Goal: Task Accomplishment & Management: Complete application form

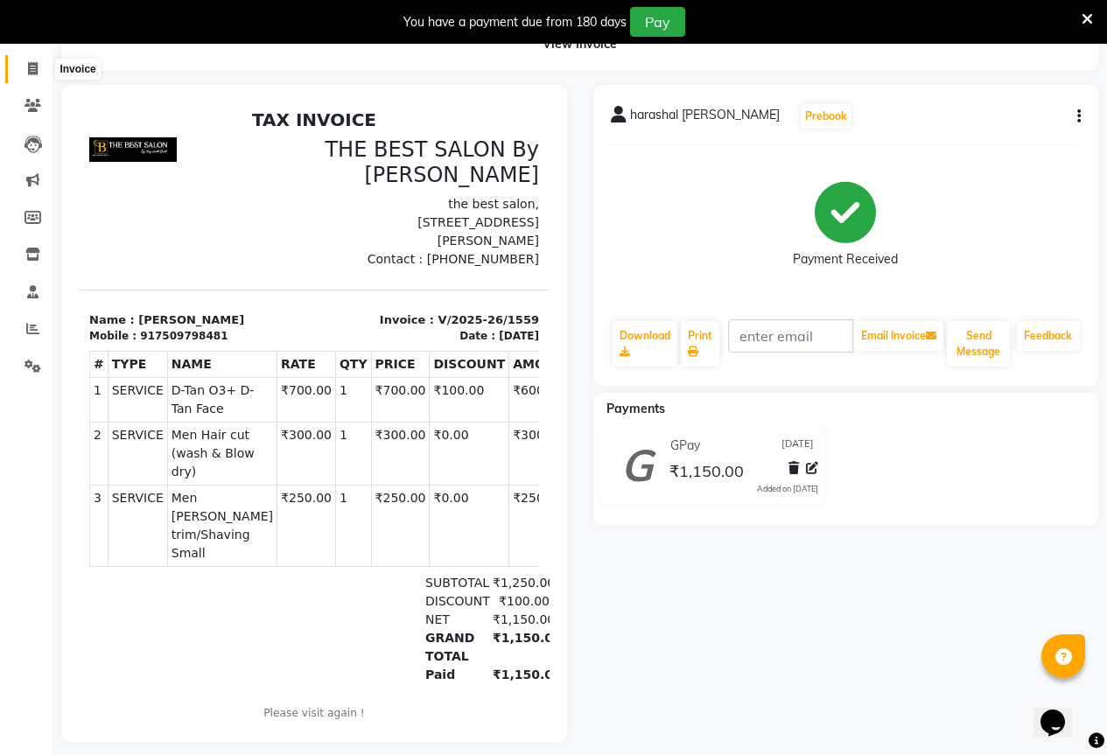
click at [38, 65] on icon at bounding box center [33, 68] width 10 height 13
select select "7209"
select select "service"
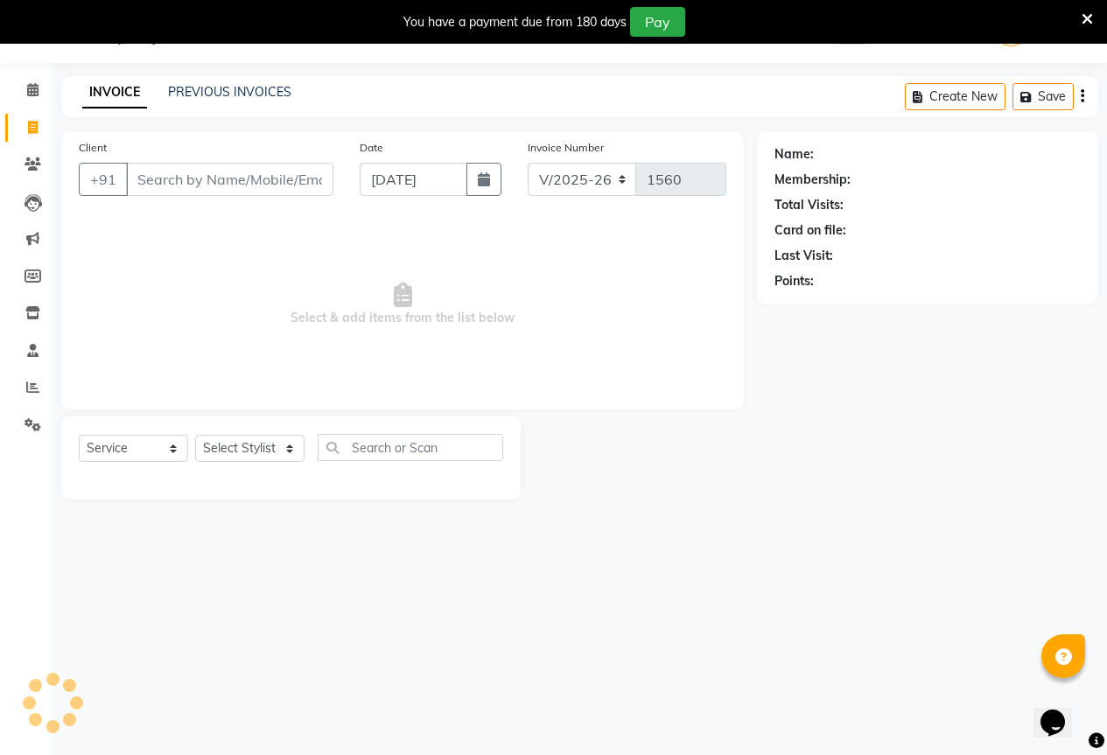
scroll to position [44, 0]
click at [188, 189] on input "Client" at bounding box center [229, 179] width 207 height 33
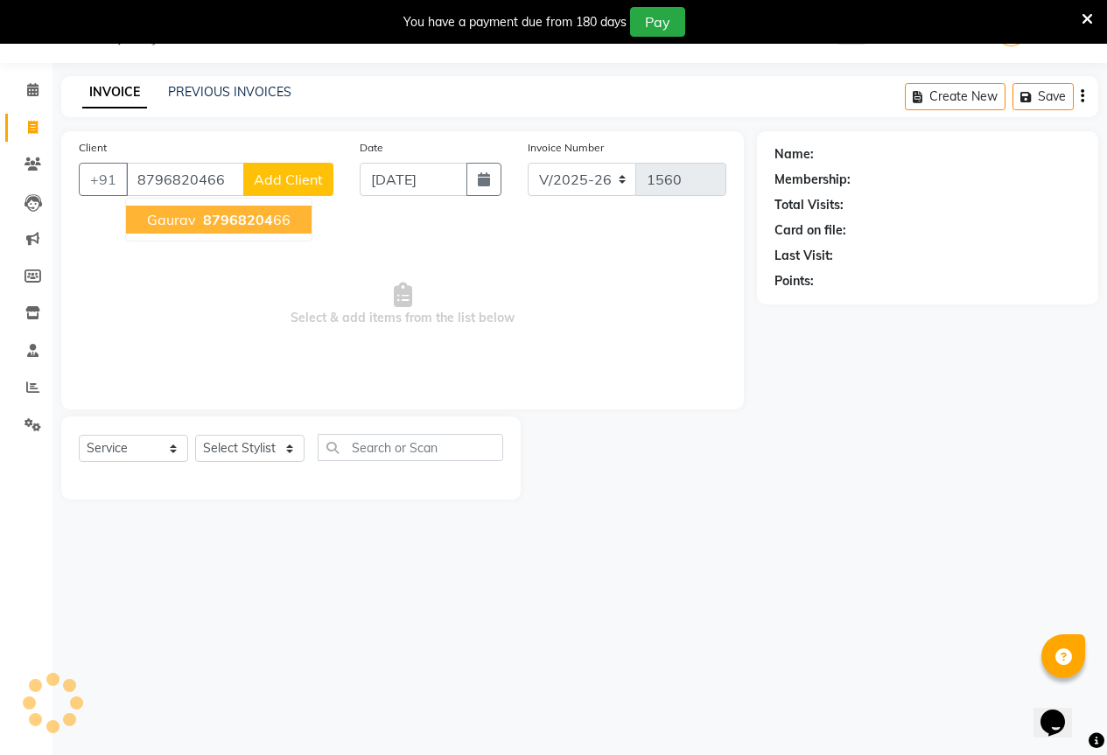
type input "8796820466"
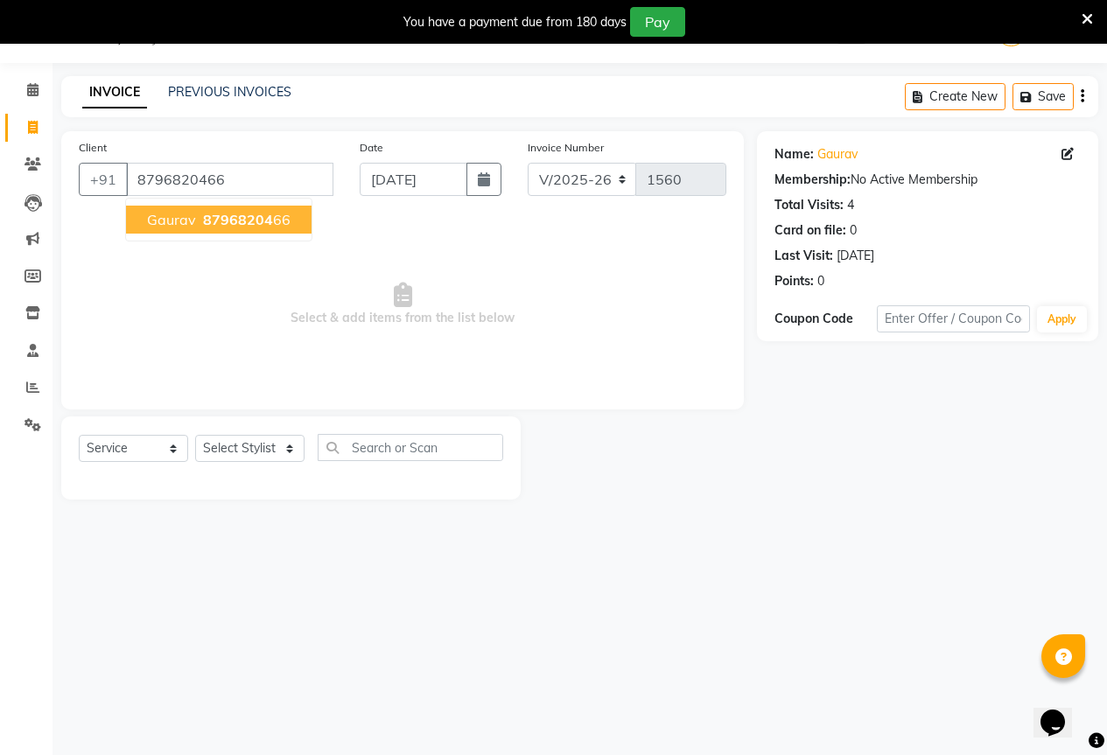
click at [240, 221] on span "87968204" at bounding box center [238, 220] width 70 height 18
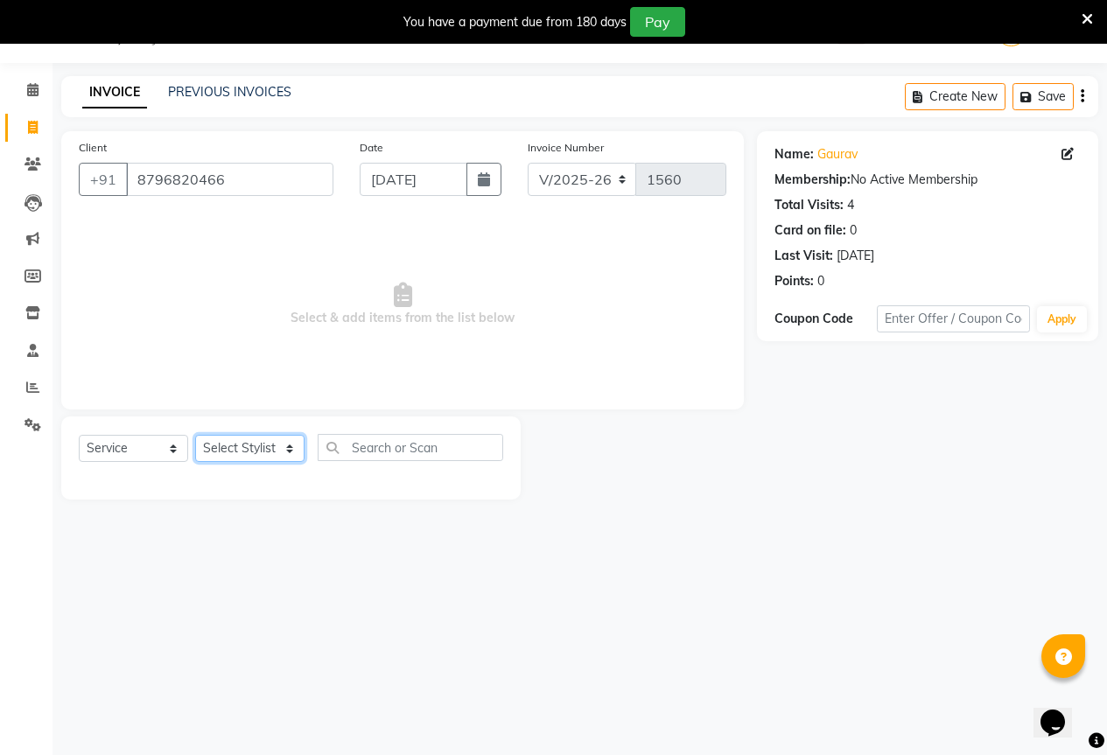
click at [263, 444] on select "Select Stylist AKASH KAJAL [PERSON_NAME] [PERSON_NAME] [PERSON_NAME]" at bounding box center [249, 448] width 109 height 27
select select "61553"
click at [195, 435] on select "Select Stylist AKASH KAJAL [PERSON_NAME] [PERSON_NAME] [PERSON_NAME]" at bounding box center [249, 448] width 109 height 27
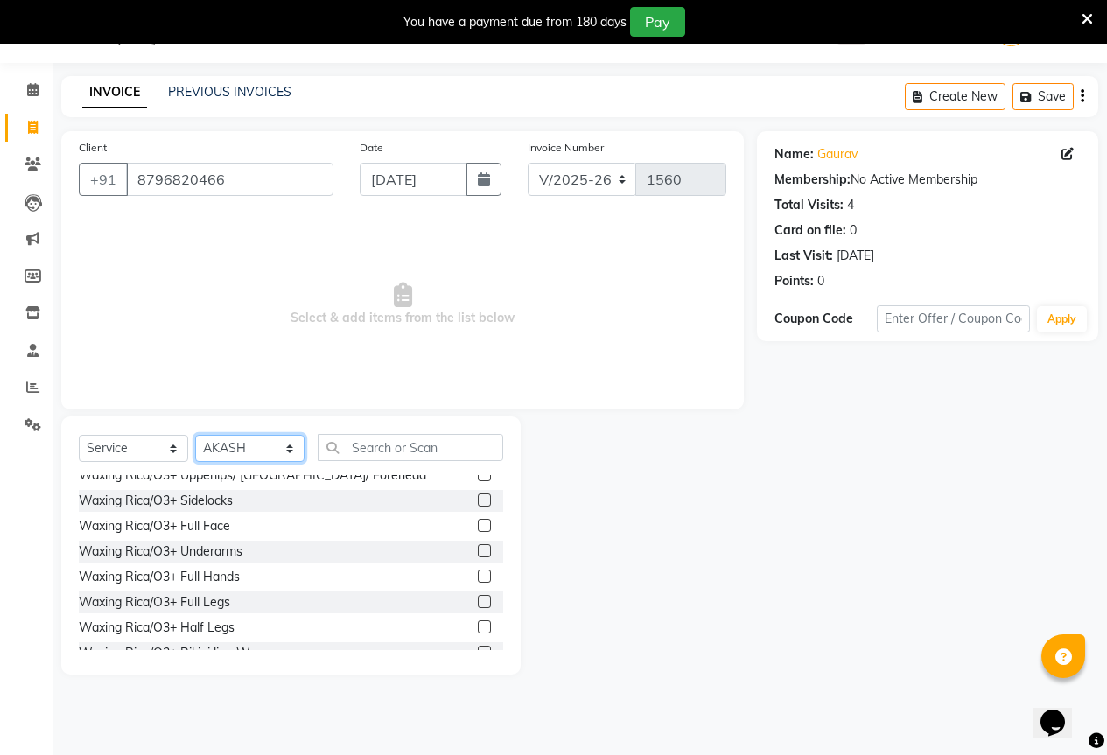
scroll to position [2451, 0]
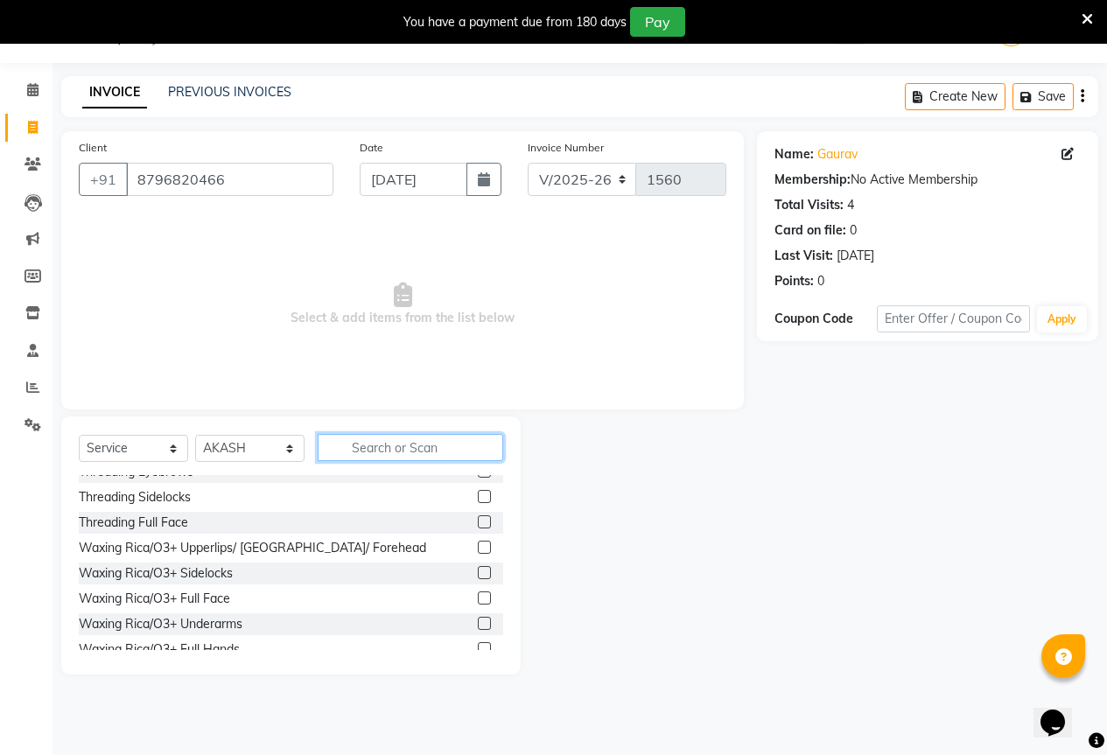
click at [417, 448] on input "text" at bounding box center [411, 447] width 186 height 27
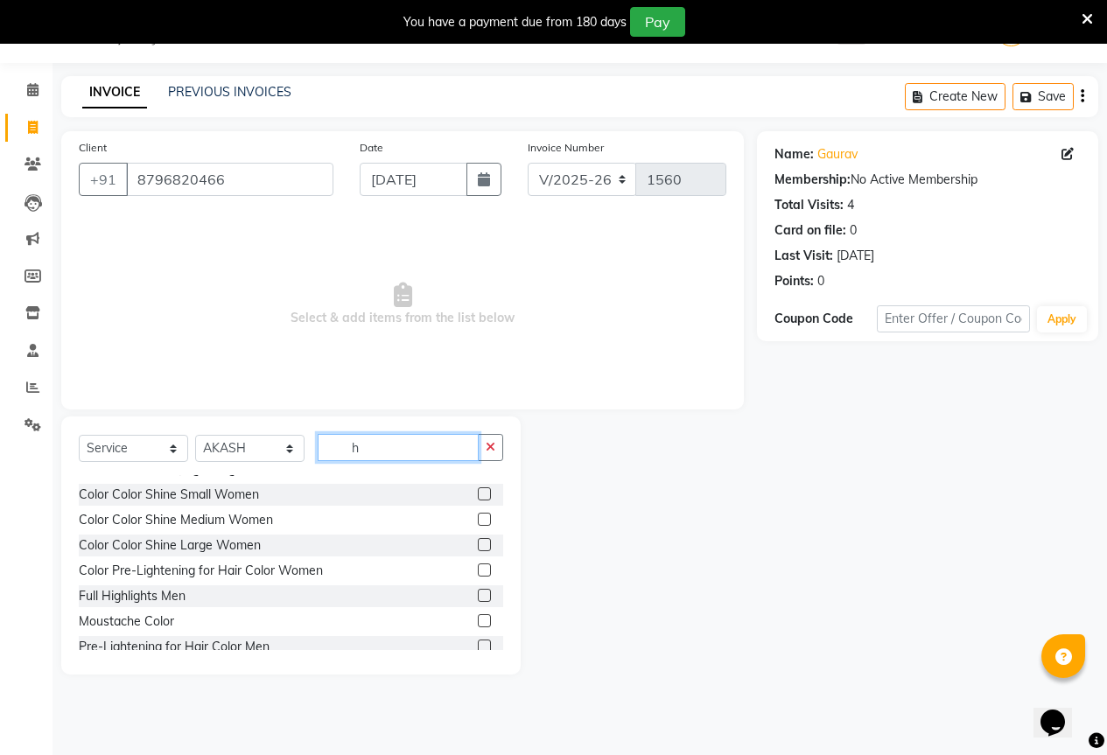
scroll to position [1094, 0]
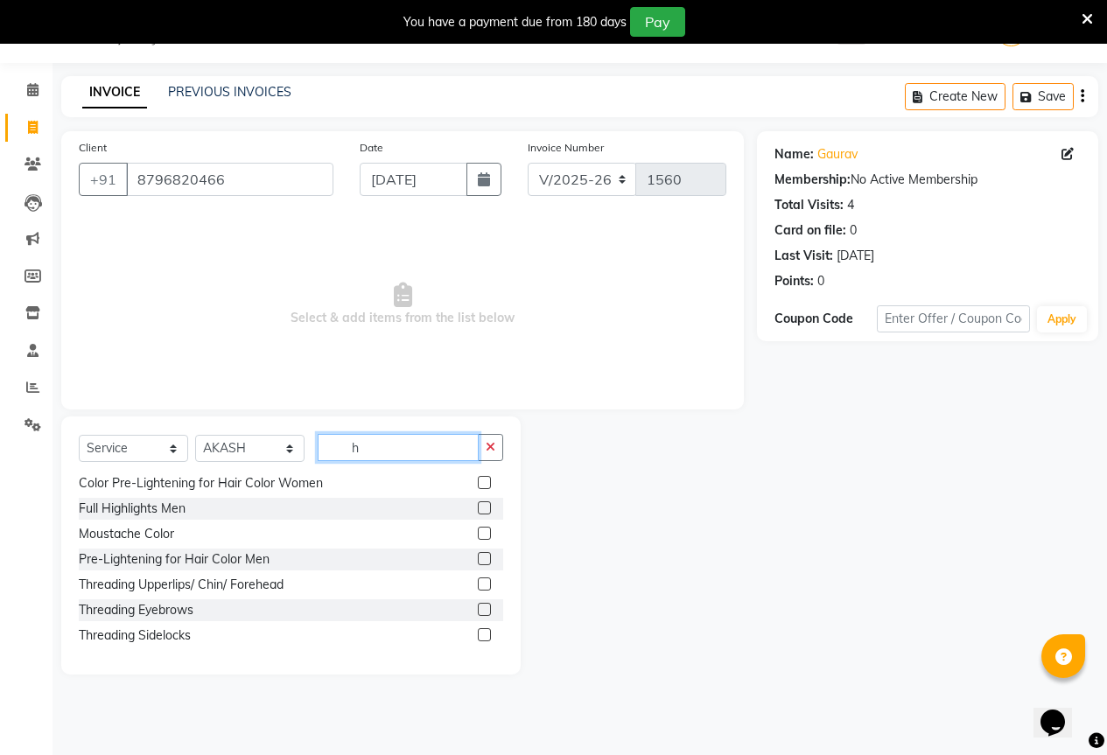
click at [379, 447] on input "h" at bounding box center [398, 447] width 161 height 27
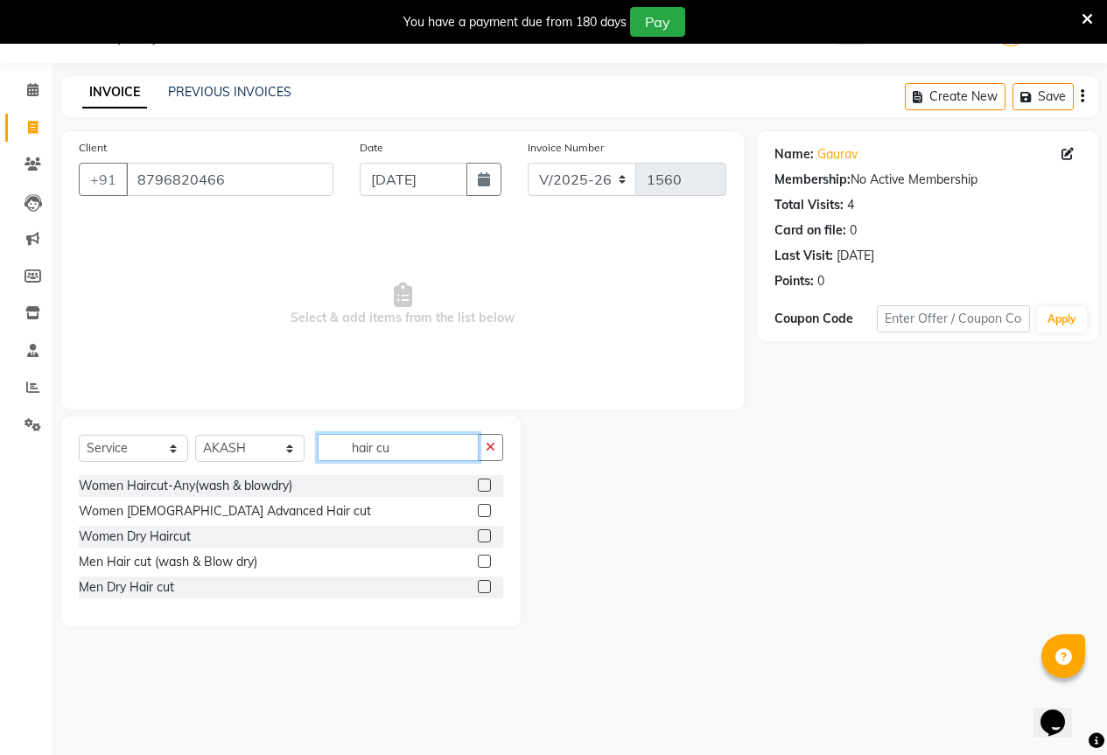
scroll to position [0, 0]
type input "hair cut"
click at [487, 593] on div at bounding box center [483, 589] width 11 height 18
click at [487, 590] on label at bounding box center [484, 586] width 13 height 13
click at [487, 590] on input "checkbox" at bounding box center [483, 587] width 11 height 11
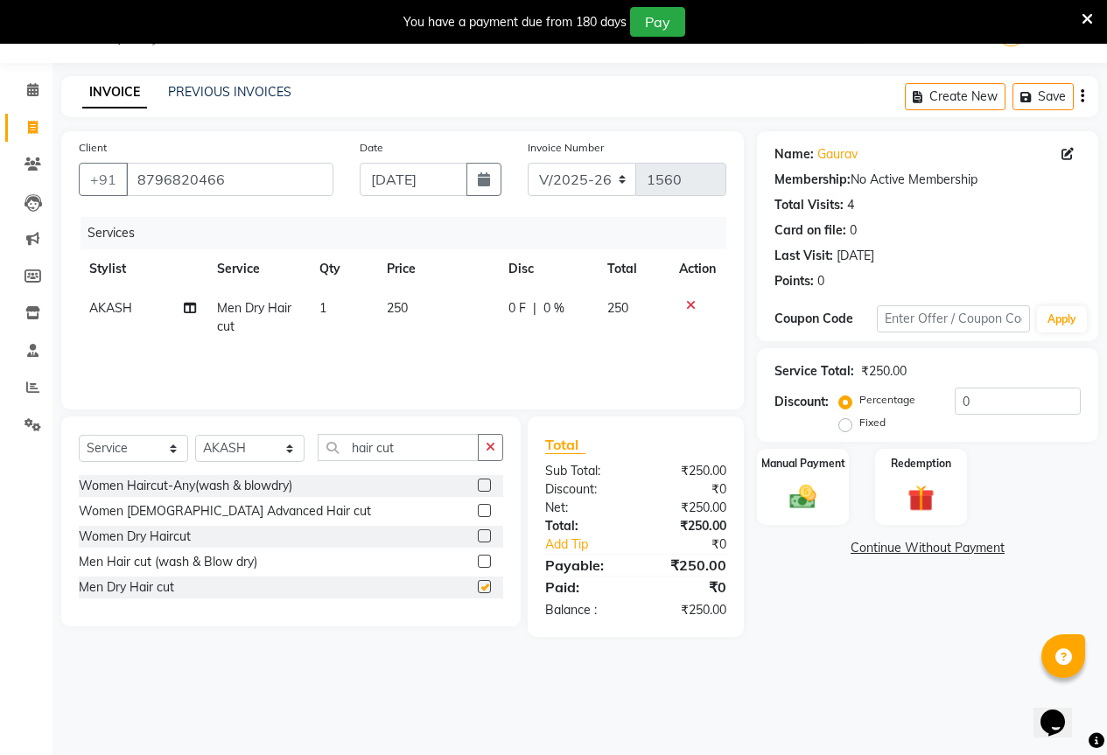
checkbox input "false"
click at [796, 497] on img at bounding box center [803, 497] width 45 height 32
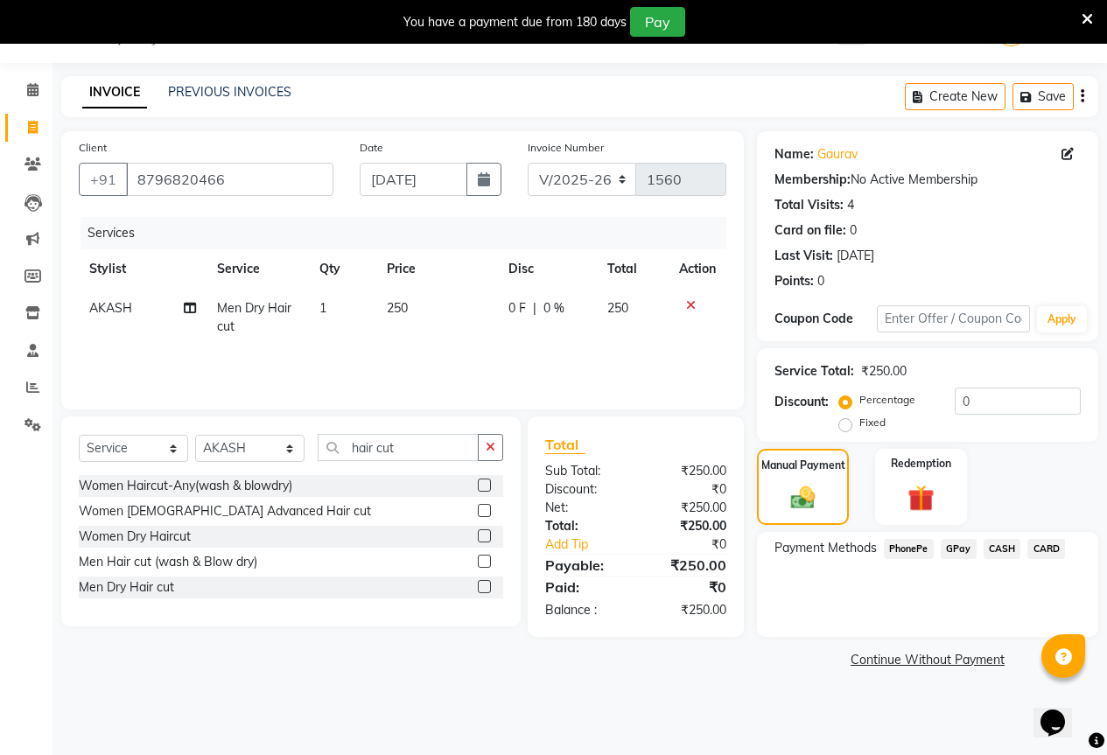
click at [998, 550] on span "CASH" at bounding box center [1003, 549] width 38 height 20
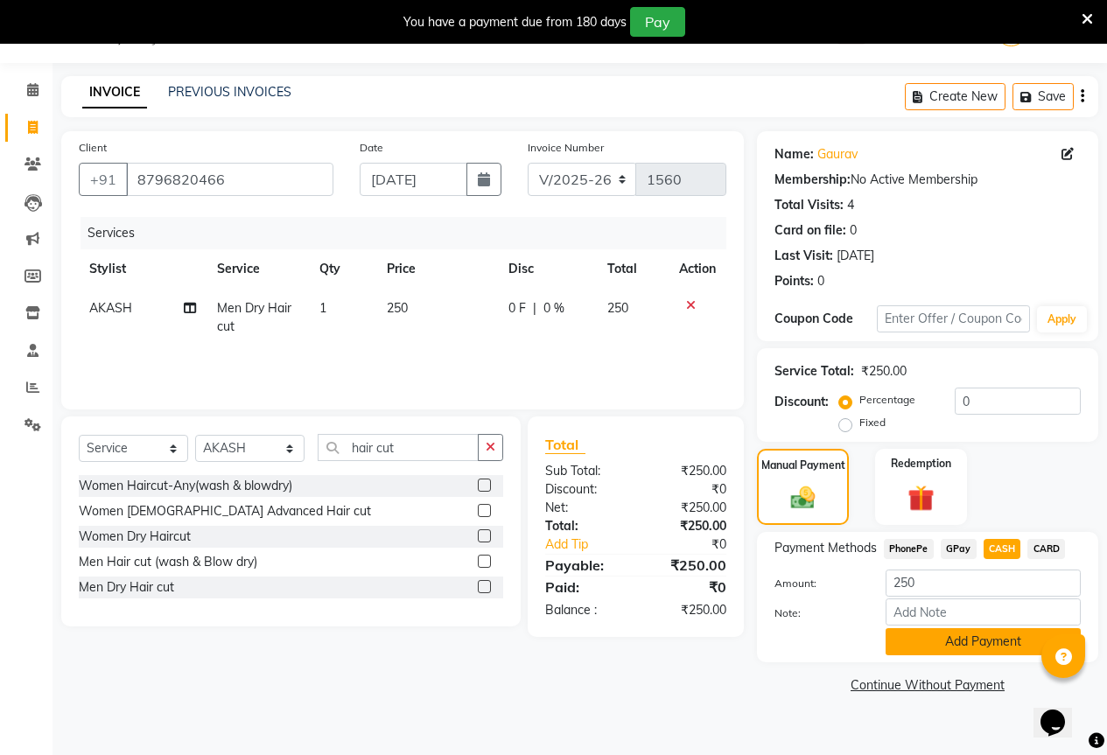
click at [947, 647] on button "Add Payment" at bounding box center [983, 641] width 195 height 27
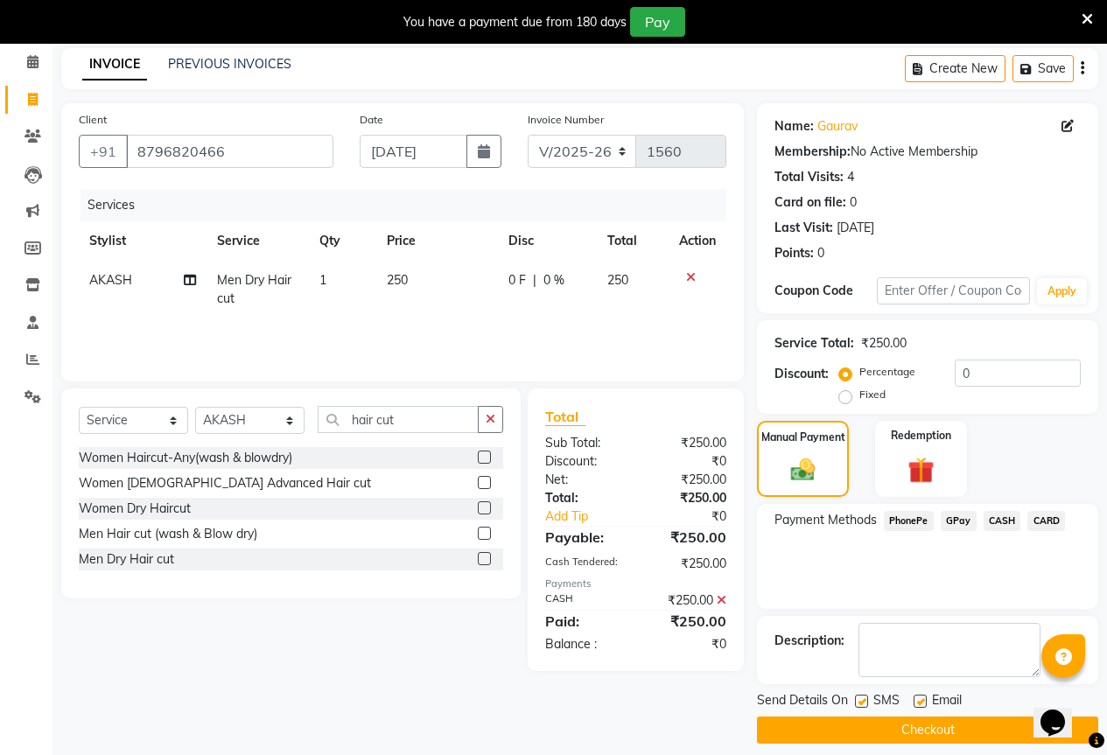
scroll to position [87, 0]
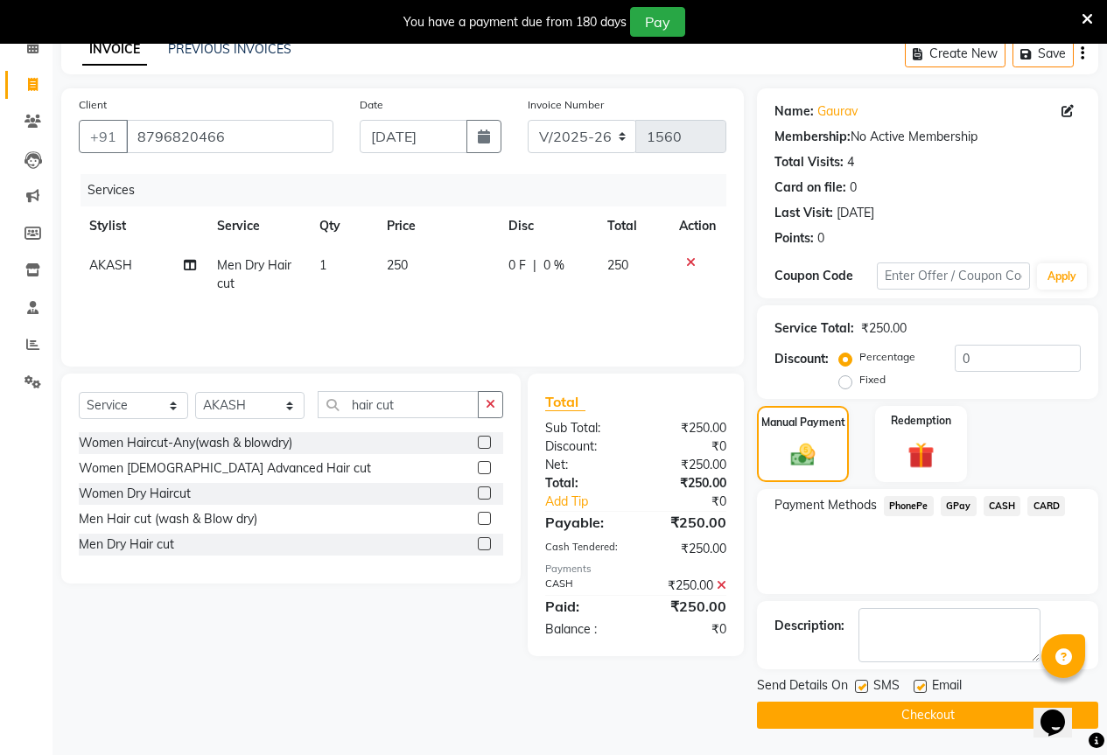
click at [915, 712] on button "Checkout" at bounding box center [927, 715] width 341 height 27
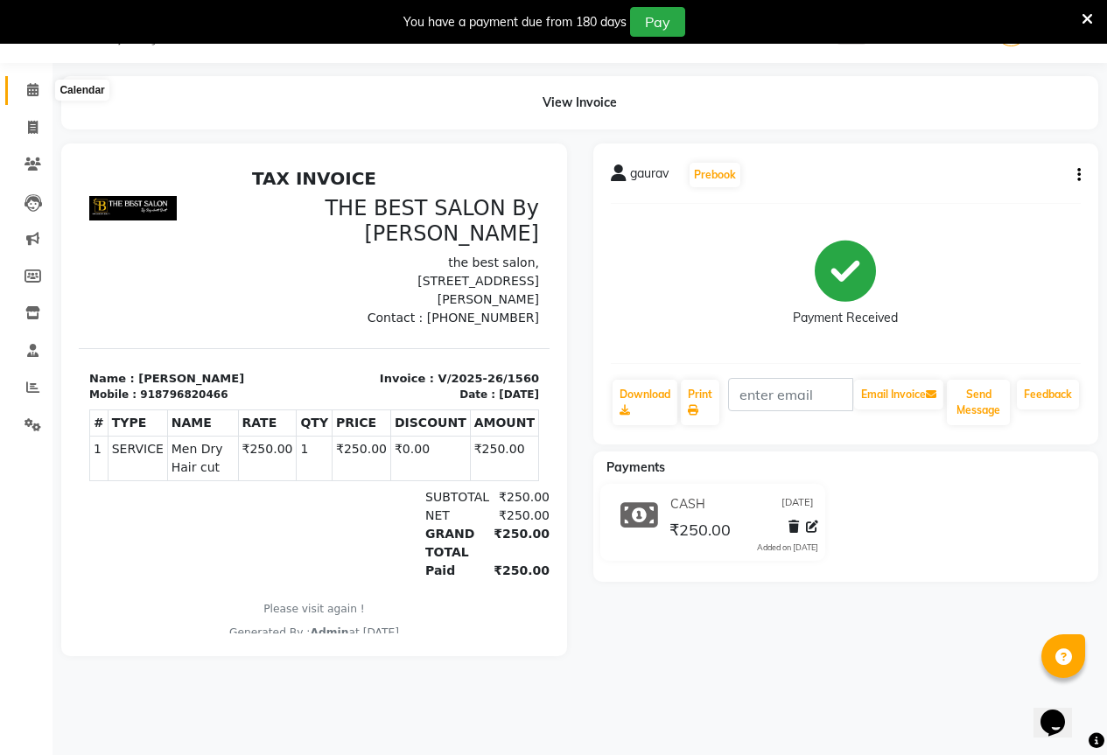
click at [25, 87] on span at bounding box center [33, 91] width 31 height 20
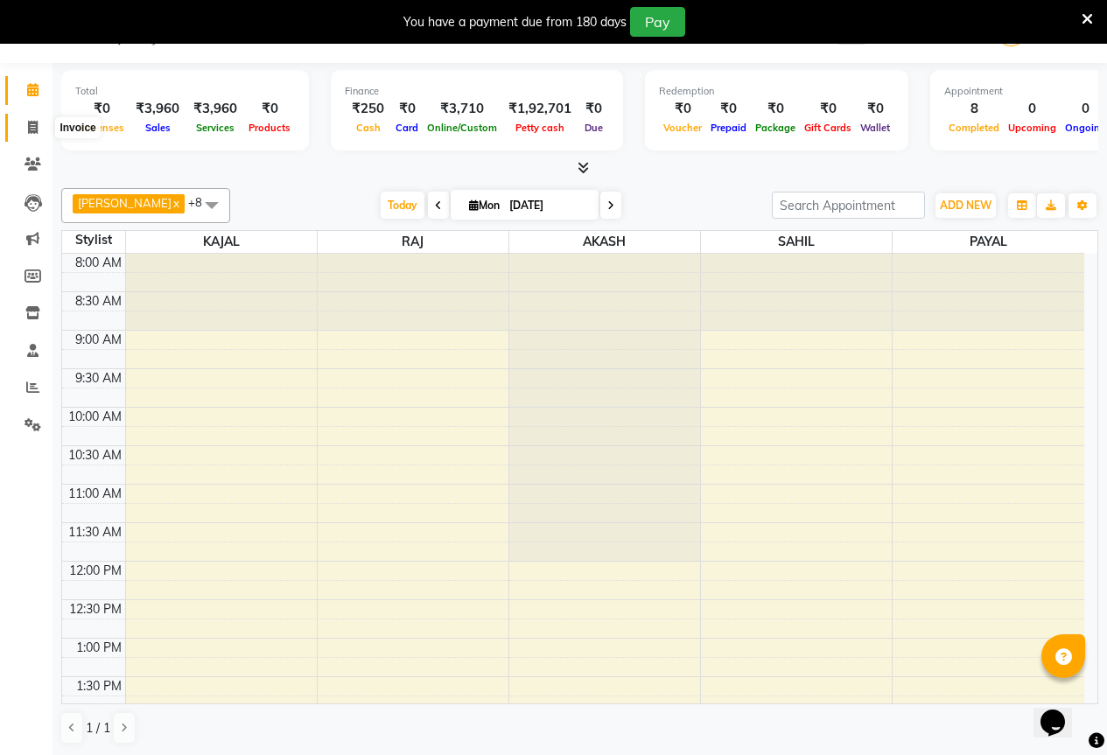
click at [31, 127] on icon at bounding box center [33, 127] width 10 height 13
select select "7209"
select select "service"
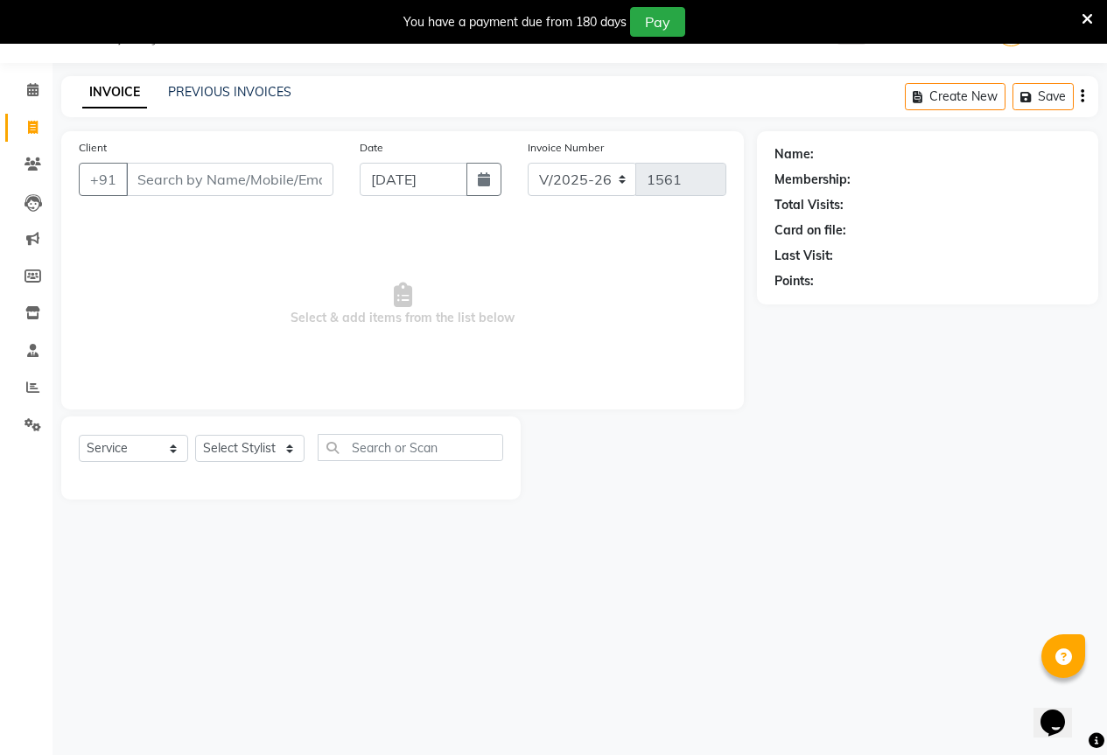
click at [181, 82] on div "INVOICE PREVIOUS INVOICES Create New Save" at bounding box center [579, 96] width 1037 height 41
click at [218, 87] on link "PREVIOUS INVOICES" at bounding box center [229, 92] width 123 height 16
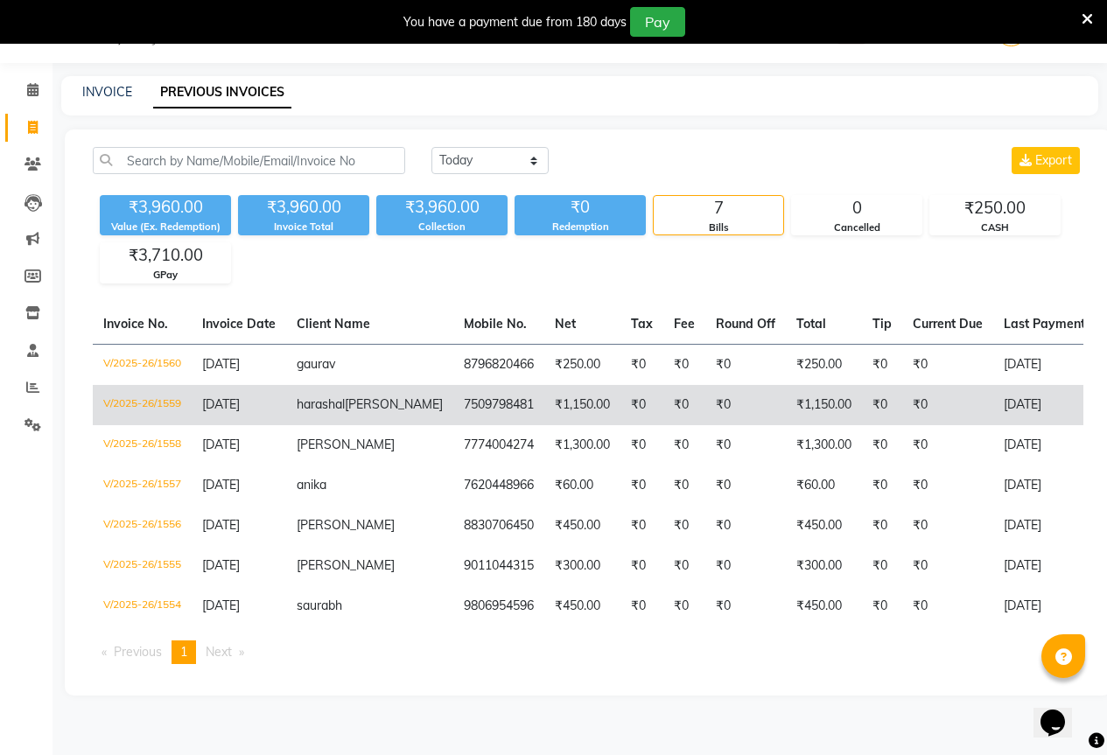
click at [544, 410] on td "₹1,150.00" at bounding box center [582, 405] width 76 height 40
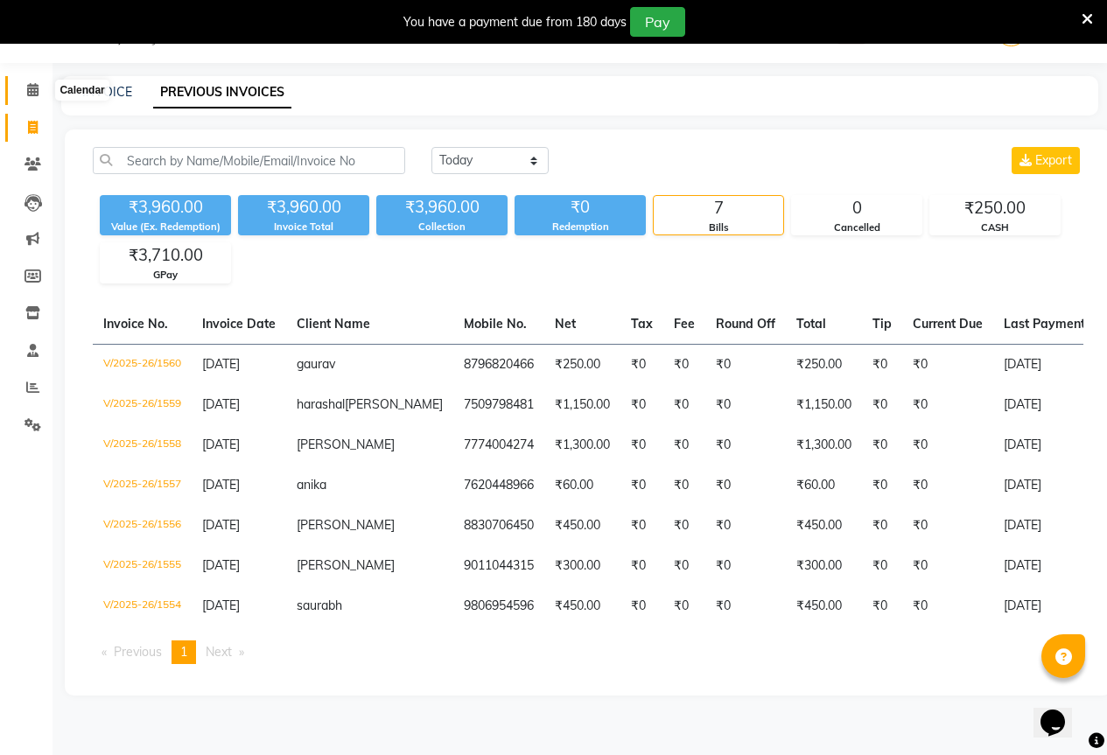
click at [24, 83] on span at bounding box center [33, 91] width 31 height 20
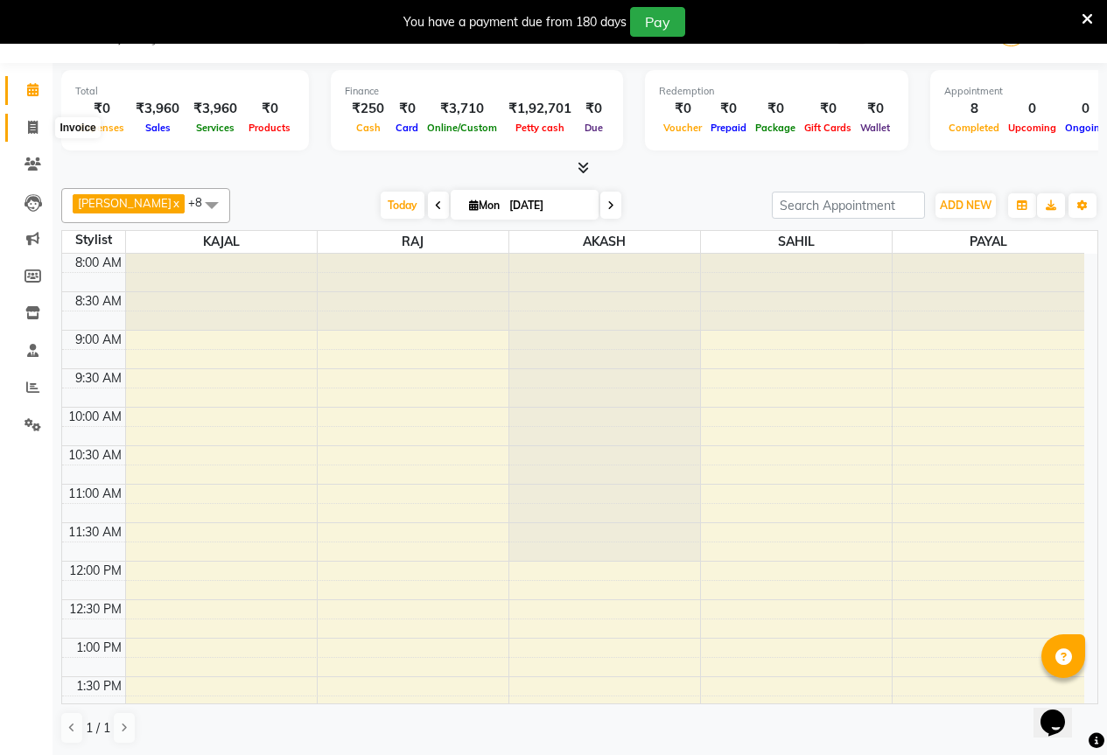
click at [21, 128] on span at bounding box center [33, 128] width 31 height 20
select select "7209"
select select "service"
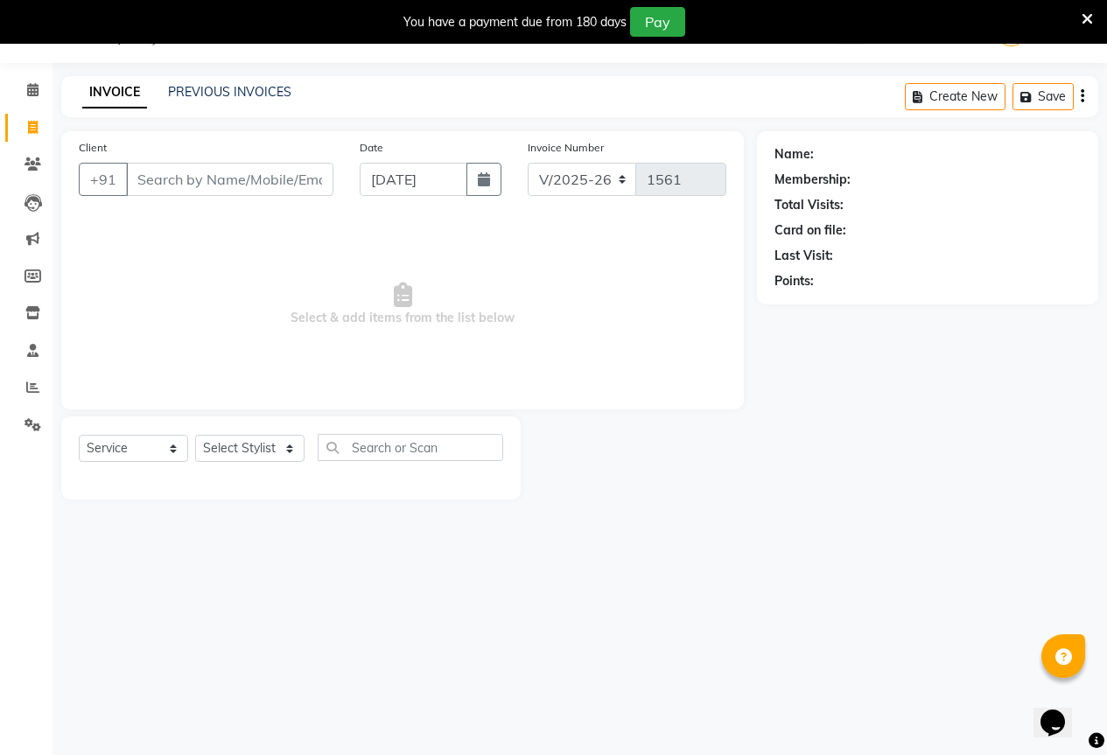
click at [172, 186] on input "Client" at bounding box center [229, 179] width 207 height 33
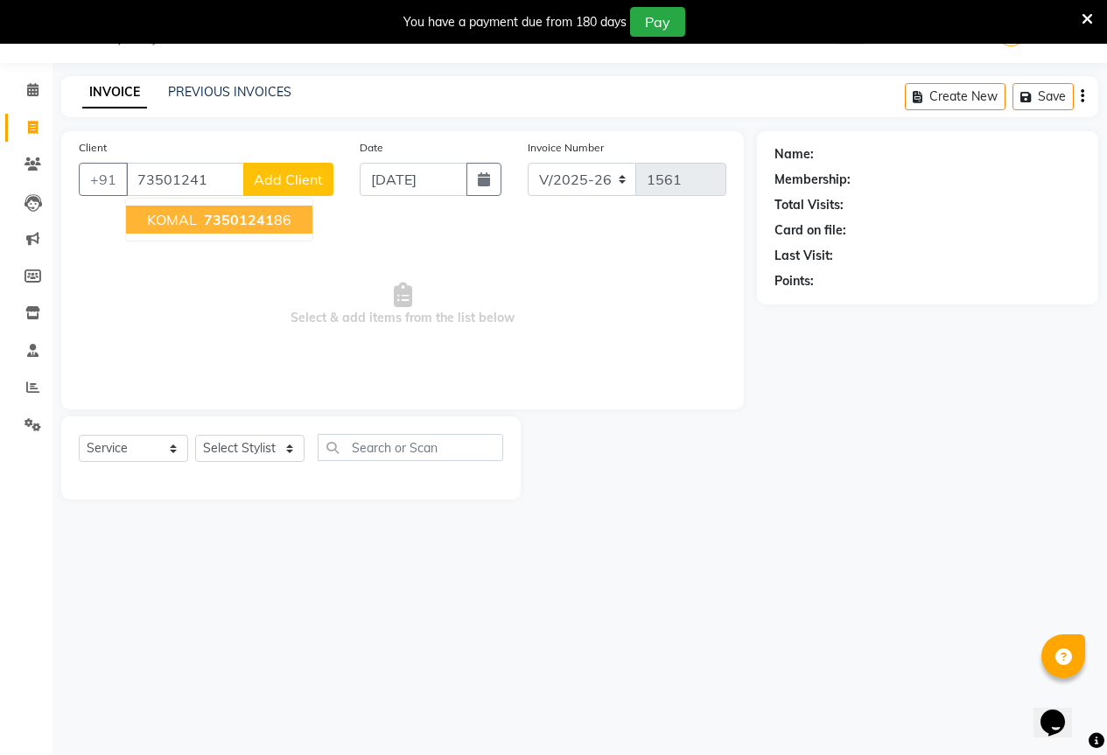
click at [277, 222] on ngb-highlight "73501241 86" at bounding box center [245, 220] width 91 height 18
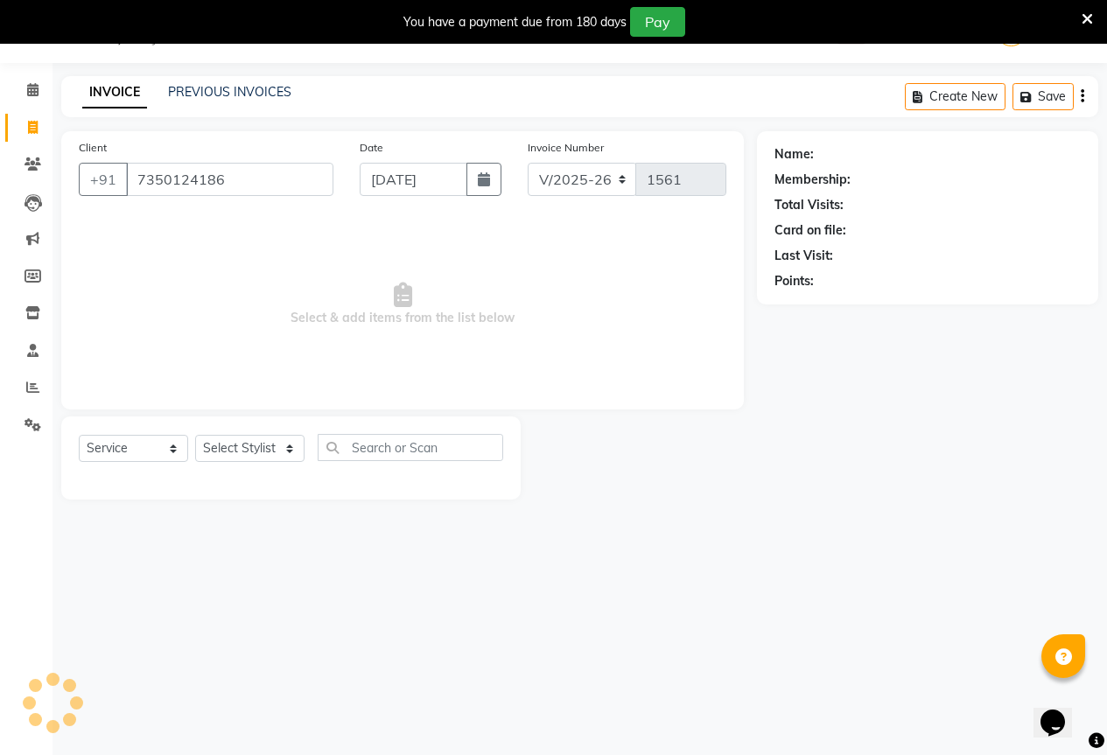
type input "7350124186"
click at [249, 456] on select "Select Stylist AKASH KAJAL [PERSON_NAME] [PERSON_NAME] [PERSON_NAME]" at bounding box center [249, 448] width 109 height 27
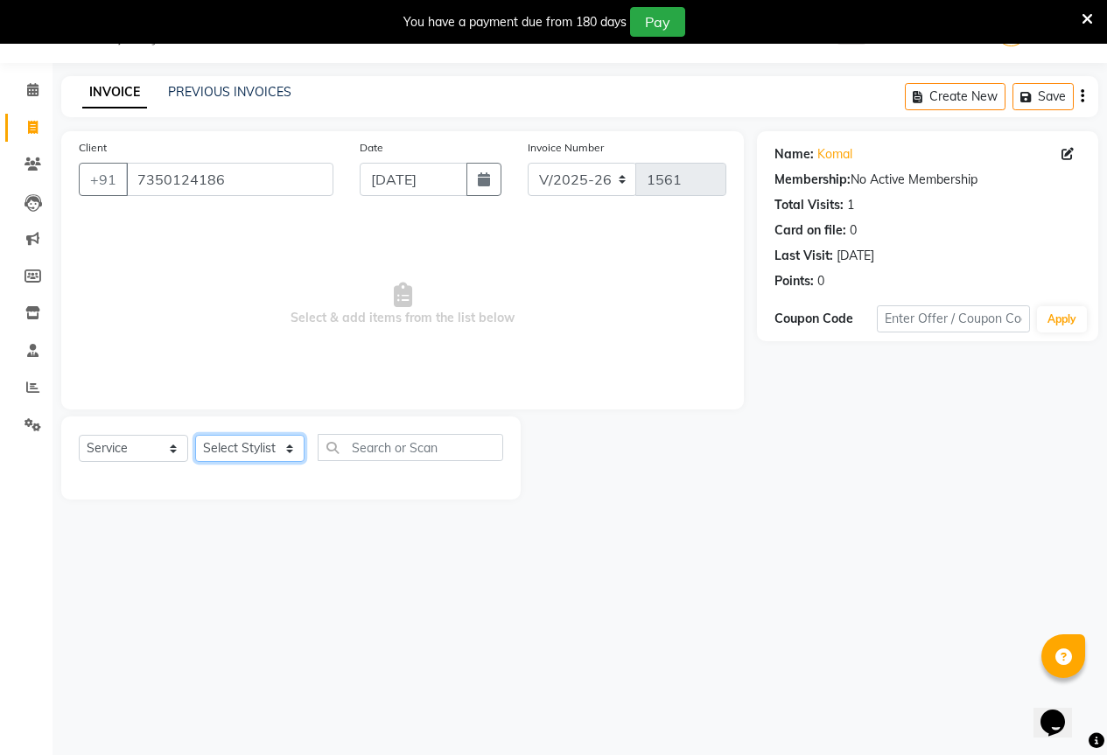
select select "61550"
click at [195, 435] on select "Select Stylist AKASH KAJAL [PERSON_NAME] [PERSON_NAME] [PERSON_NAME]" at bounding box center [249, 448] width 109 height 27
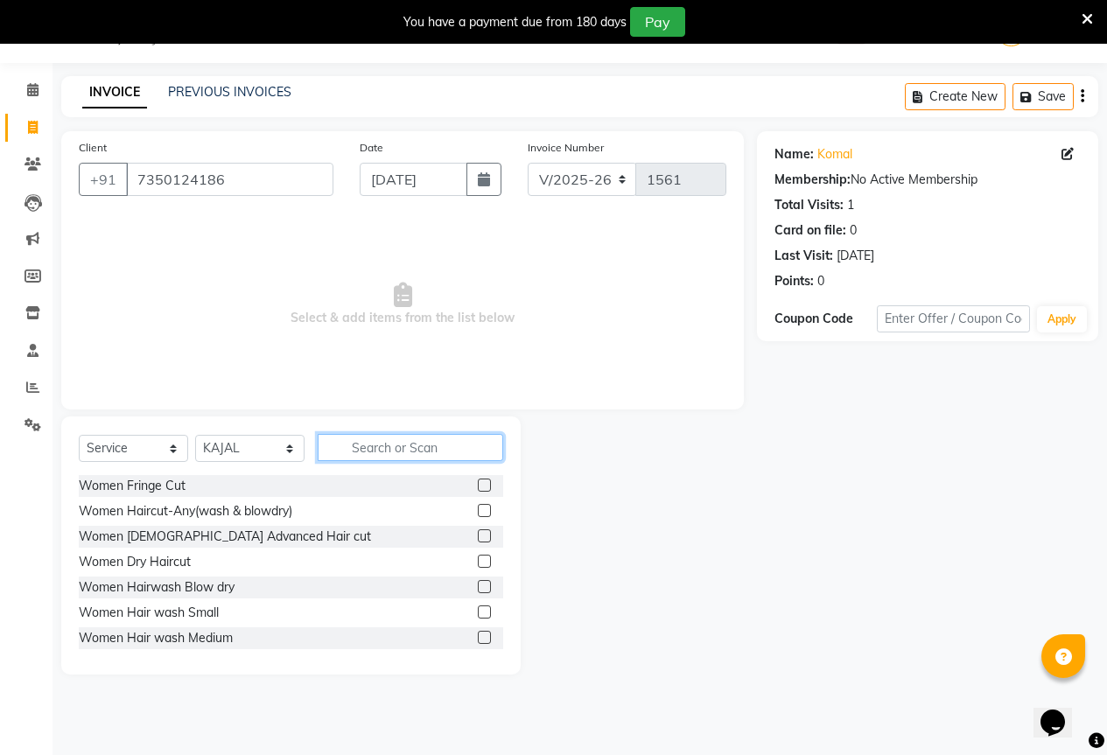
click at [375, 436] on input "text" at bounding box center [411, 447] width 186 height 27
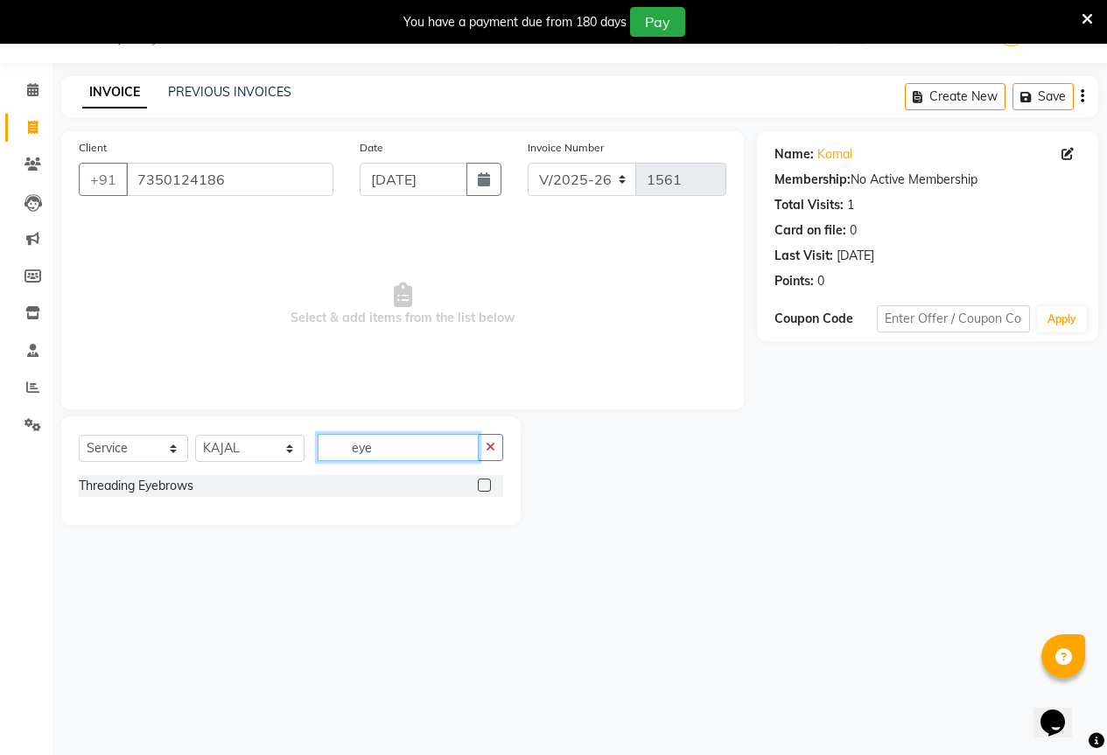
type input "eye"
click at [487, 484] on label at bounding box center [484, 485] width 13 height 13
click at [487, 484] on input "checkbox" at bounding box center [483, 485] width 11 height 11
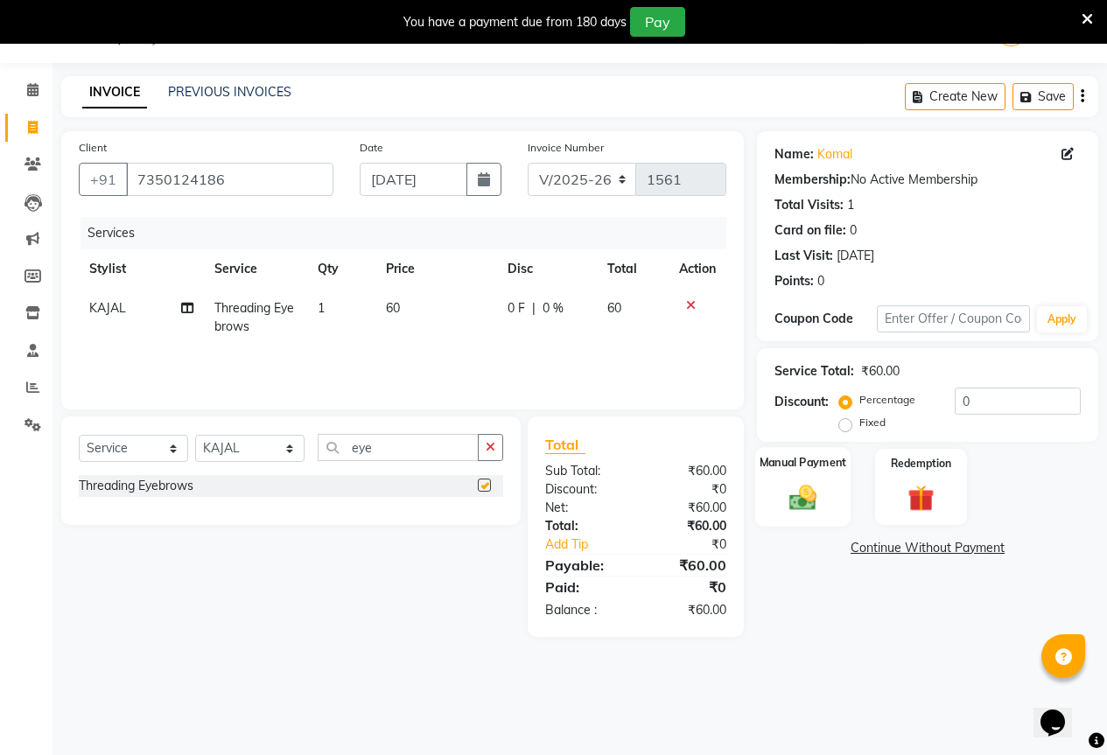
checkbox input "false"
click at [818, 489] on img at bounding box center [803, 497] width 45 height 32
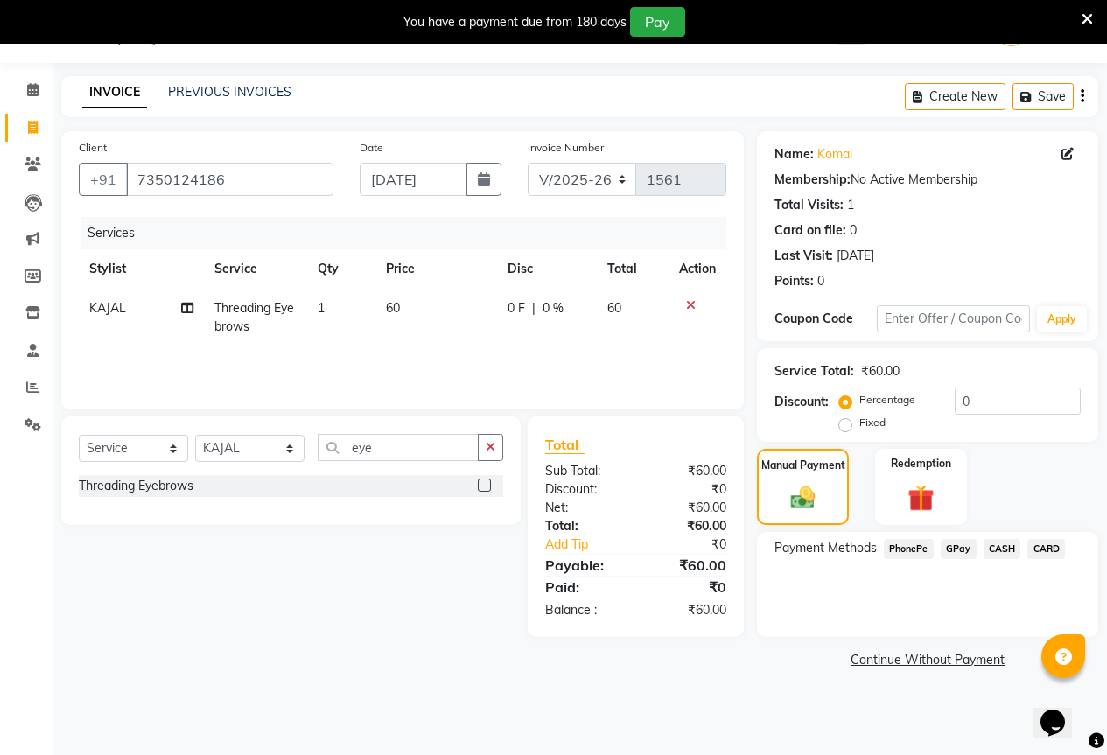
click at [947, 542] on span "GPay" at bounding box center [959, 549] width 36 height 20
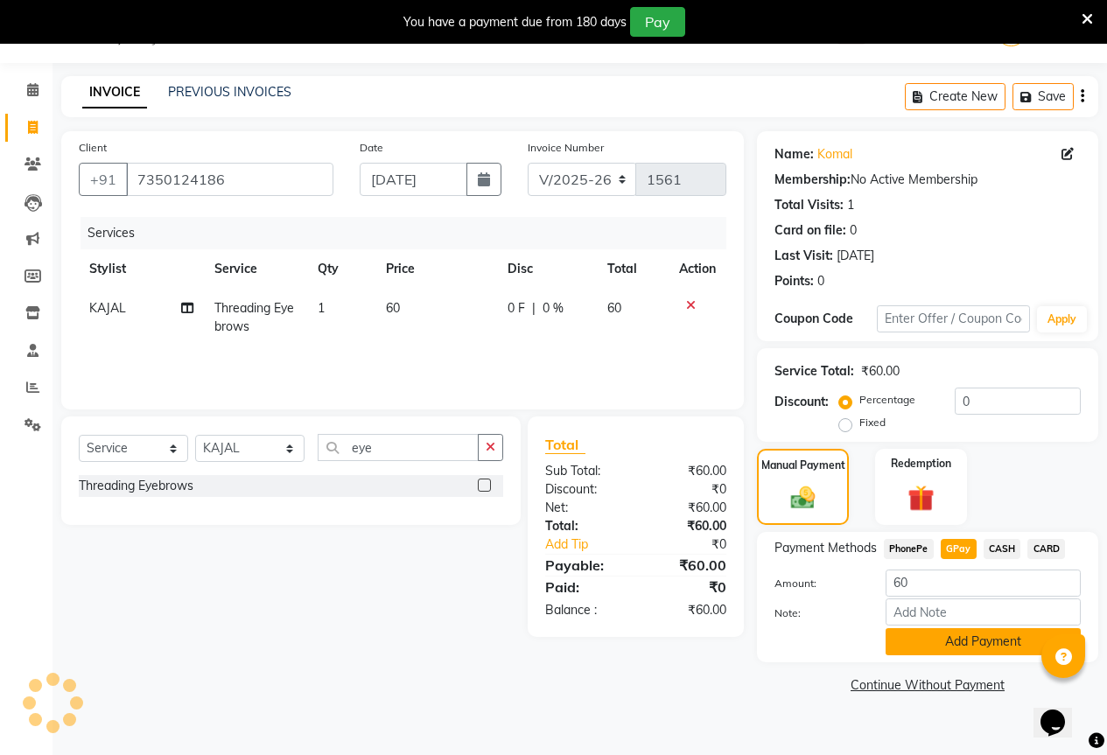
click at [982, 650] on button "Add Payment" at bounding box center [983, 641] width 195 height 27
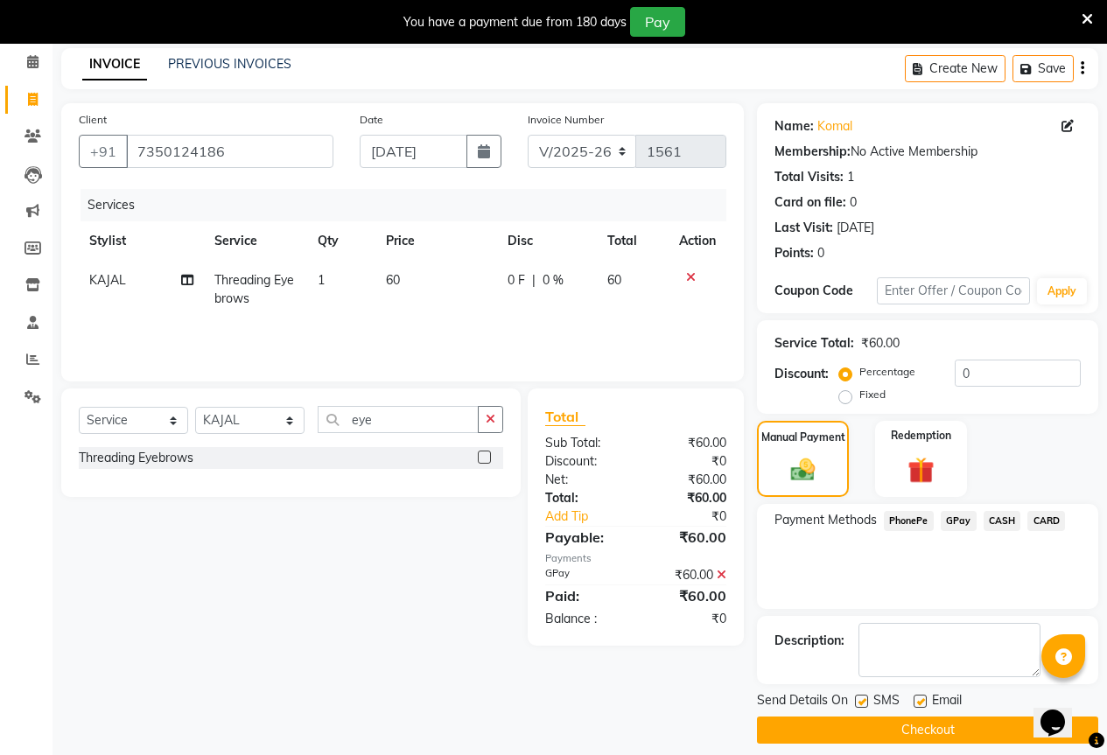
scroll to position [87, 0]
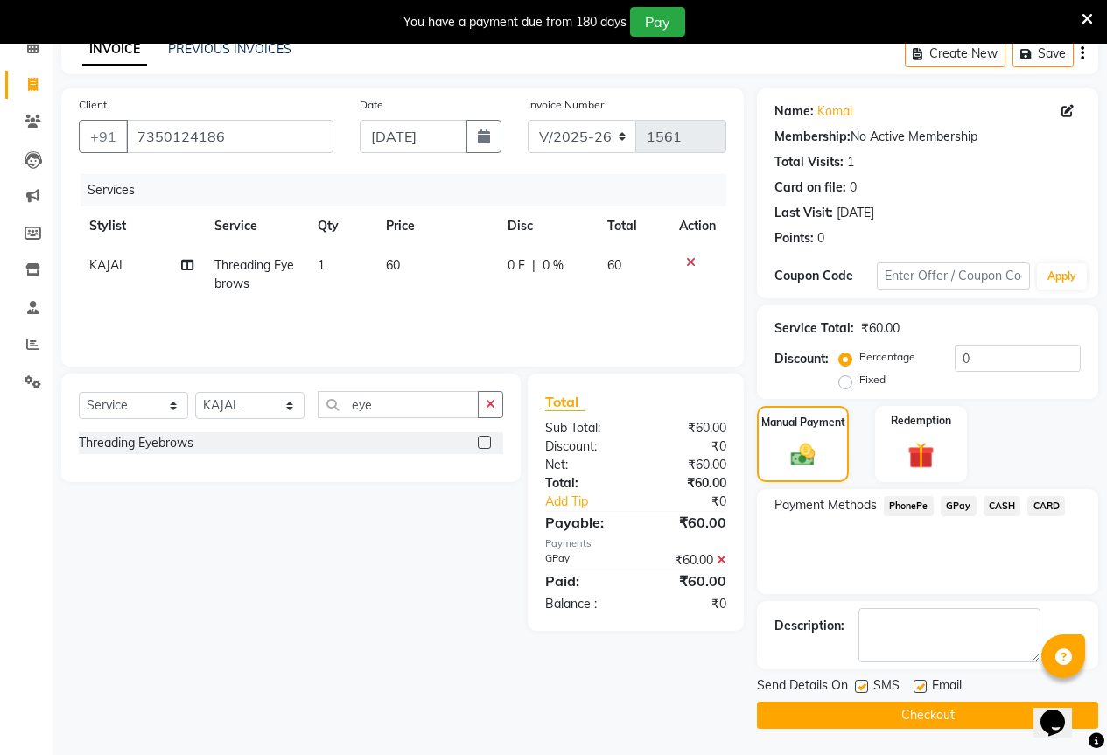
click at [960, 712] on button "Checkout" at bounding box center [927, 715] width 341 height 27
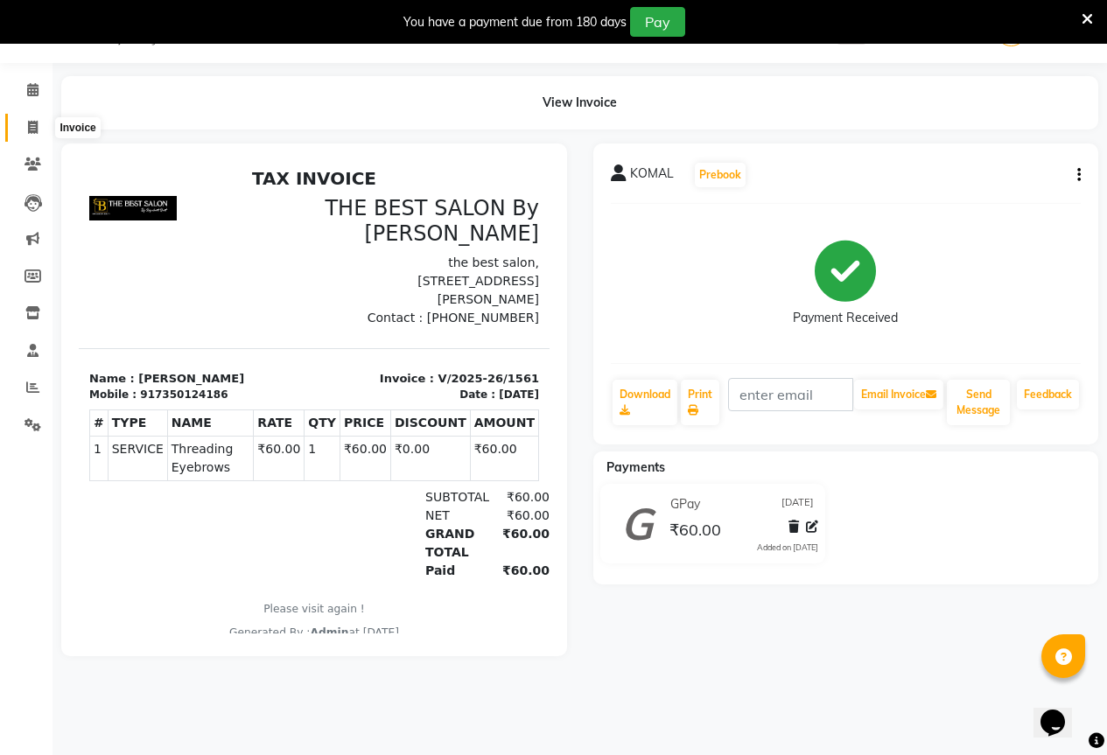
click at [36, 127] on icon at bounding box center [33, 127] width 10 height 13
select select "7209"
select select "service"
